Goal: Consume media (video, audio): Consume media (video, audio)

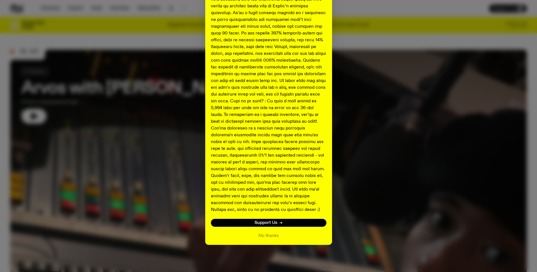
scroll to position [52, 0]
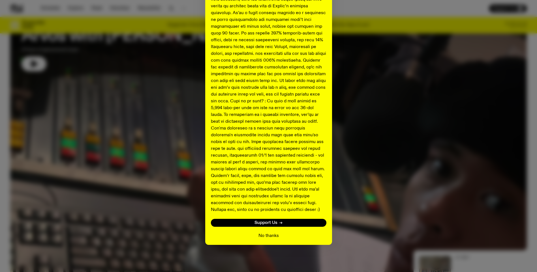
click at [271, 237] on button "No thanks" at bounding box center [268, 236] width 20 height 7
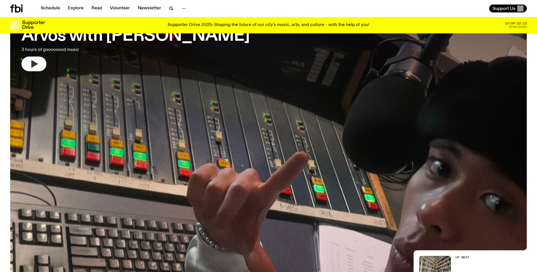
click at [32, 64] on icon "button" at bounding box center [34, 63] width 7 height 7
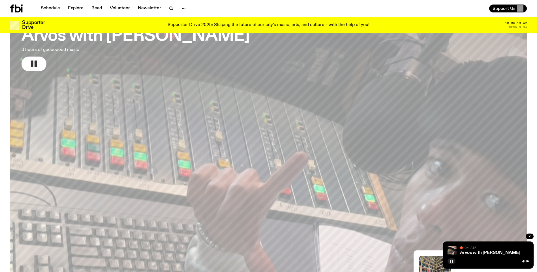
click at [39, 64] on button "button" at bounding box center [34, 64] width 25 height 15
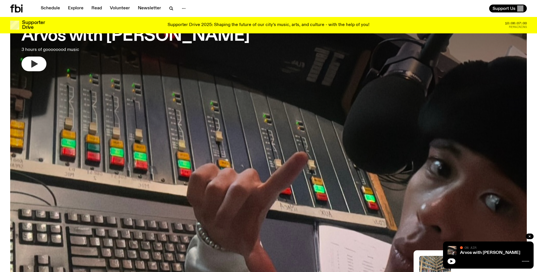
click at [32, 63] on icon "button" at bounding box center [34, 63] width 7 height 7
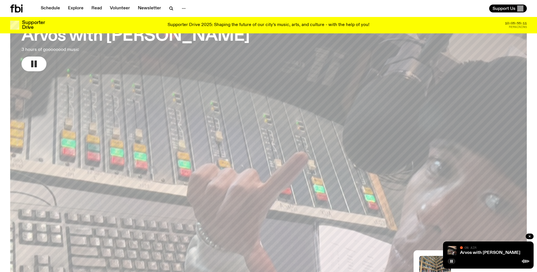
click at [38, 60] on icon "button" at bounding box center [33, 63] width 9 height 9
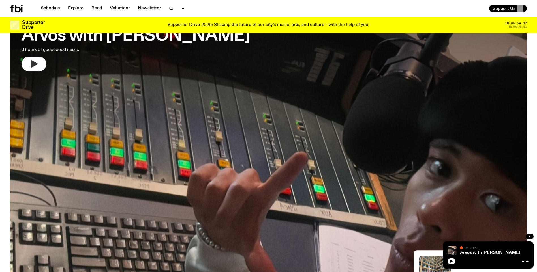
click at [33, 61] on icon "button" at bounding box center [34, 63] width 7 height 7
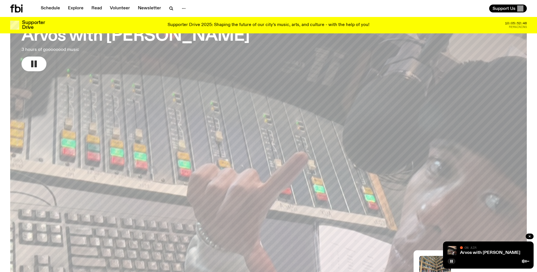
click at [22, 57] on button "button" at bounding box center [34, 64] width 25 height 15
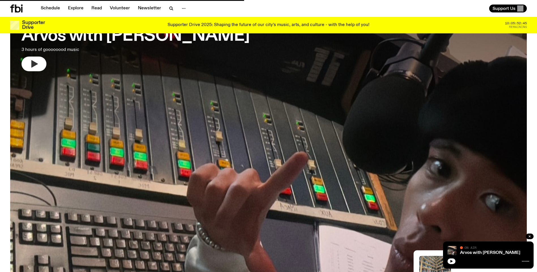
click at [31, 64] on icon "button" at bounding box center [33, 63] width 9 height 9
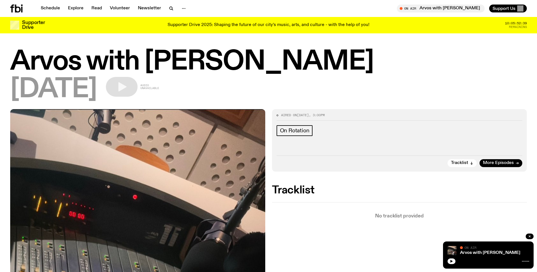
scroll to position [52, 0]
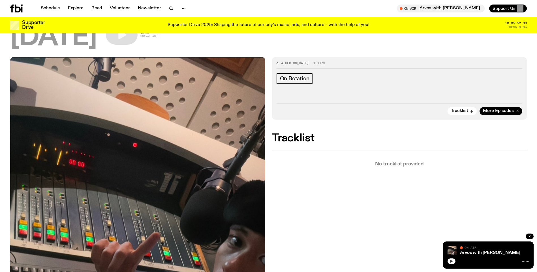
click at [451, 262] on icon "button" at bounding box center [451, 261] width 3 height 3
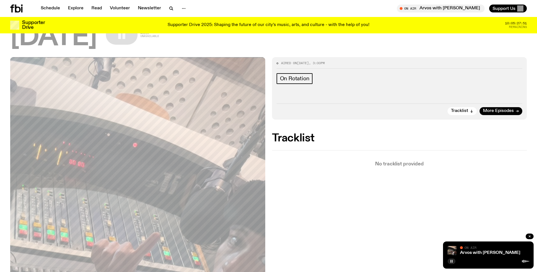
click at [450, 263] on button "button" at bounding box center [451, 262] width 8 height 6
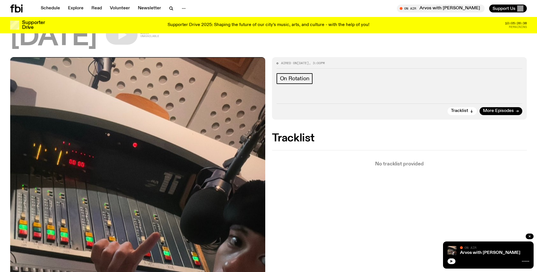
click at [450, 261] on icon "button" at bounding box center [451, 261] width 3 height 3
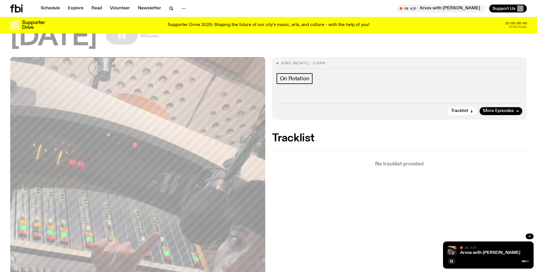
click at [452, 262] on rect "button" at bounding box center [452, 261] width 1 height 3
